Goal: Communication & Community: Answer question/provide support

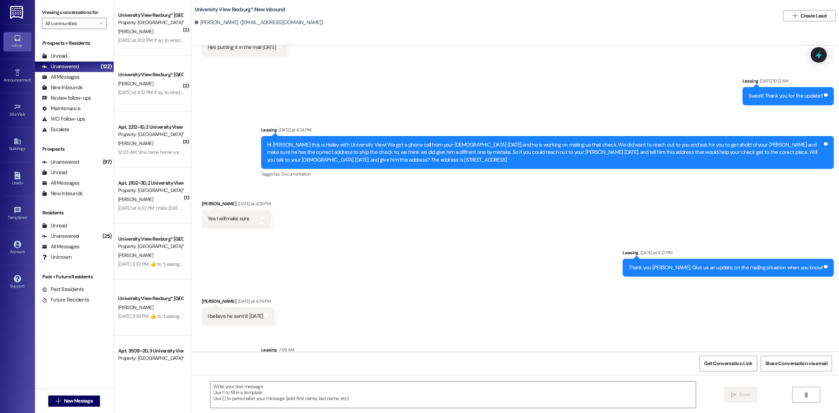
scroll to position [1114, 0]
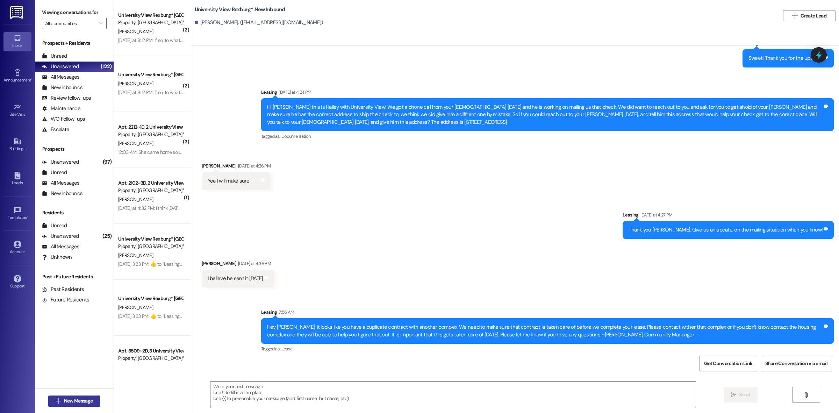
click at [80, 401] on span "New Message" at bounding box center [78, 400] width 29 height 7
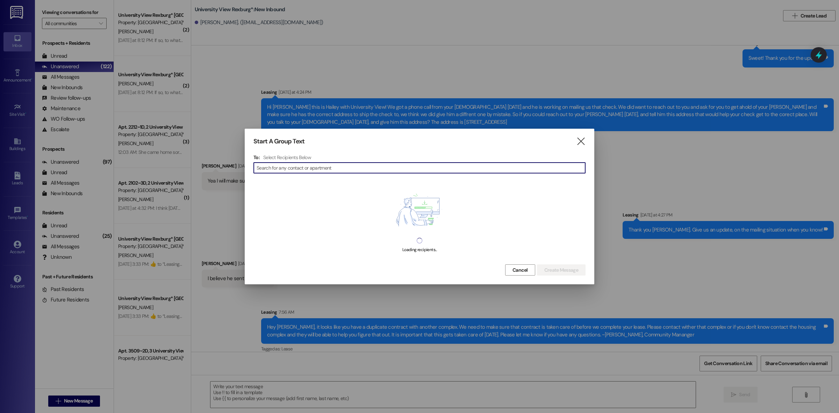
click at [330, 170] on input at bounding box center [421, 168] width 329 height 10
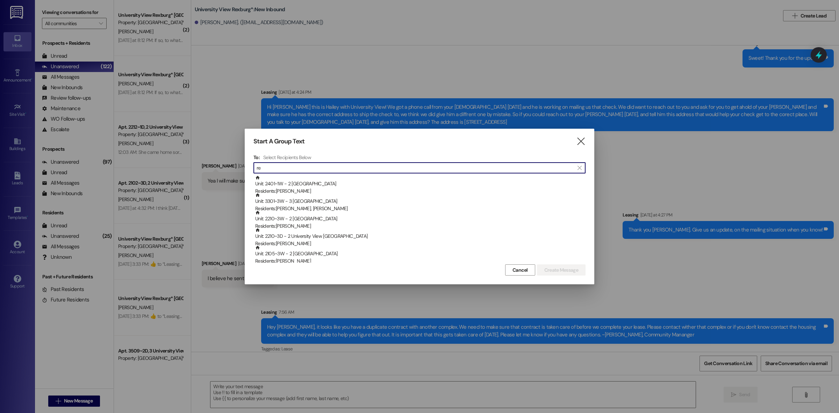
type input "r"
type input "[PERSON_NAME]"
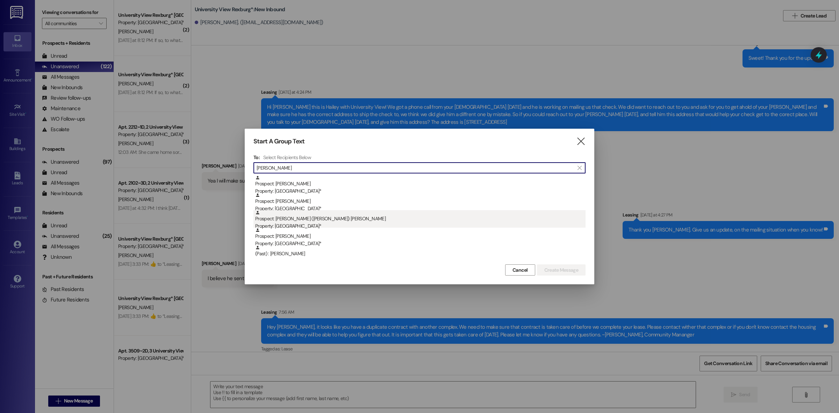
click at [317, 222] on div "Property: [GEOGRAPHIC_DATA]*" at bounding box center [420, 225] width 330 height 7
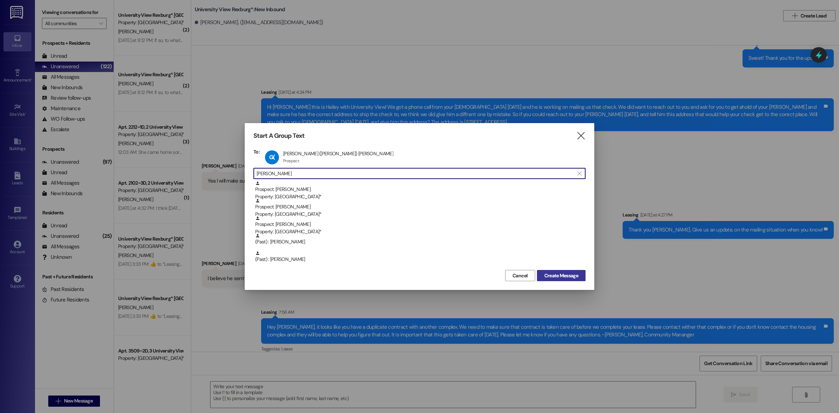
click at [558, 276] on span "Create Message" at bounding box center [562, 275] width 34 height 7
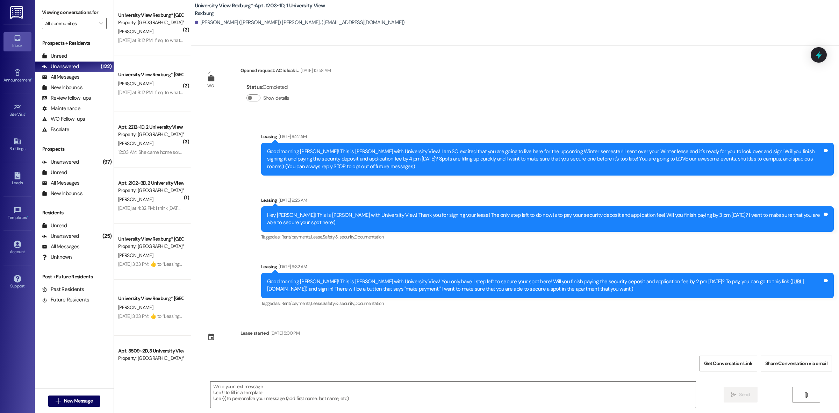
click at [353, 394] on textarea at bounding box center [453, 395] width 485 height 26
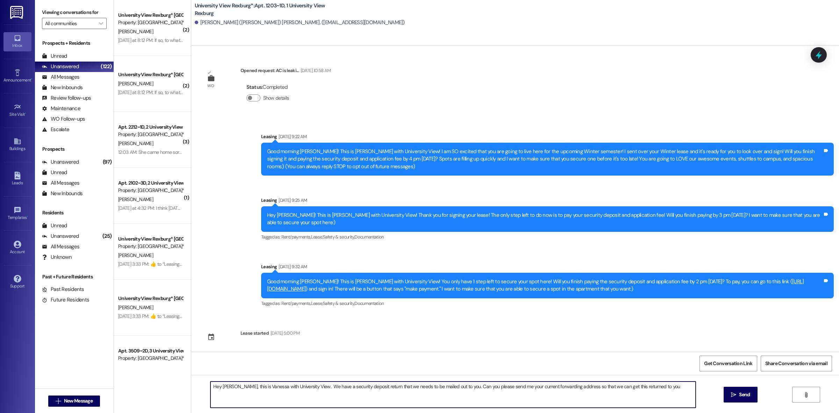
type textarea "Hey [PERSON_NAME], this is Vanessa with University View. We have a security dep…"
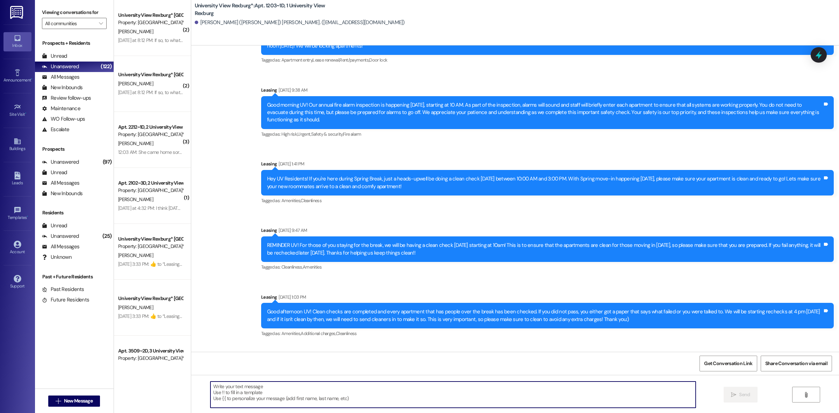
scroll to position [5825, 0]
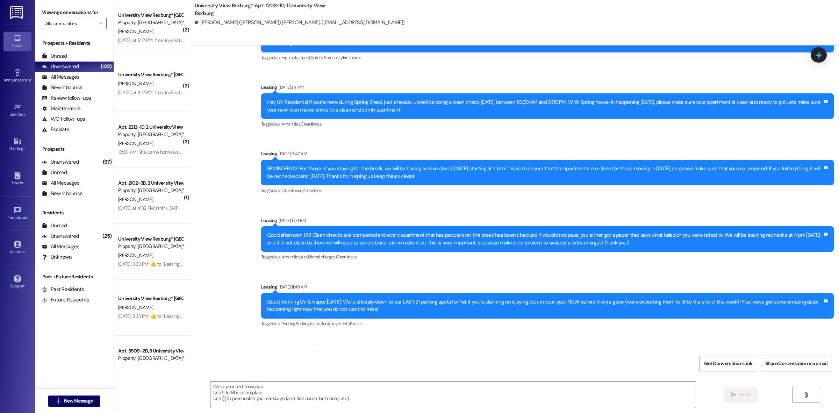
drag, startPoint x: 339, startPoint y: 338, endPoint x: 820, endPoint y: 341, distance: 481.2
click at [820, 365] on div "Hey [PERSON_NAME], this is Vanessa with University View. We have a security dep…" at bounding box center [567, 368] width 513 height 7
copy div "Hey [PERSON_NAME], this is Vanessa with University View. We have a security dep…"
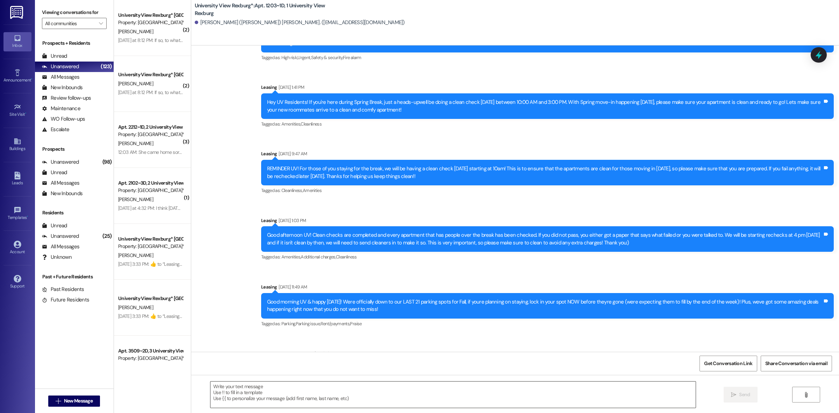
click at [384, 389] on textarea at bounding box center [453, 395] width 485 height 26
